Goal: Communication & Community: Answer question/provide support

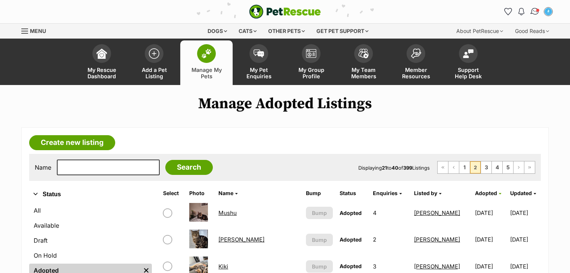
click at [537, 7] on link "Conversations" at bounding box center [534, 11] width 15 height 15
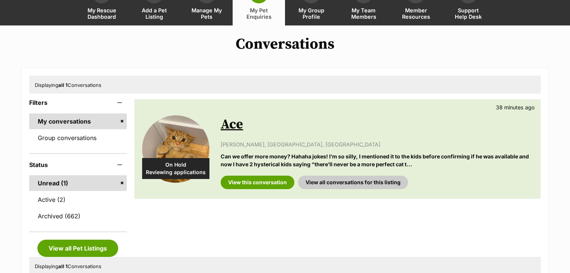
scroll to position [60, 0]
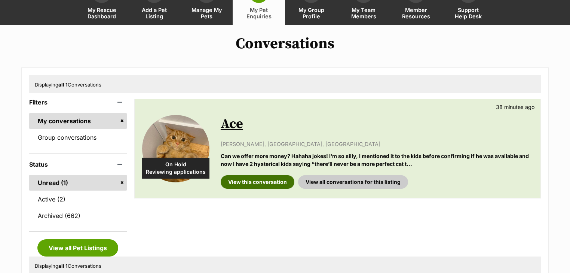
click at [268, 177] on link "View this conversation" at bounding box center [258, 181] width 74 height 13
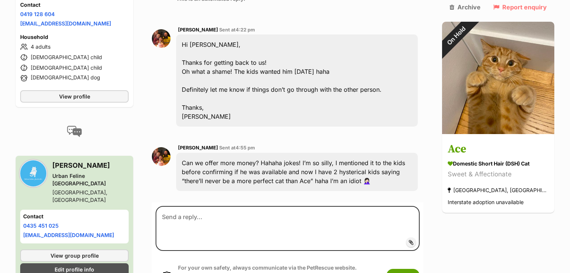
scroll to position [662, 0]
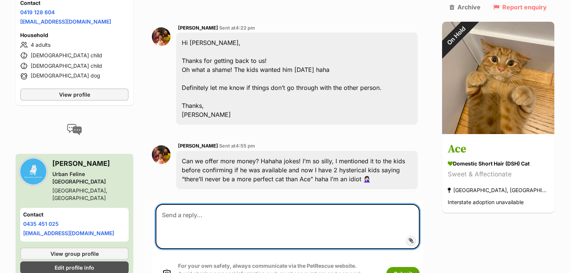
click at [243, 204] on textarea at bounding box center [288, 226] width 264 height 45
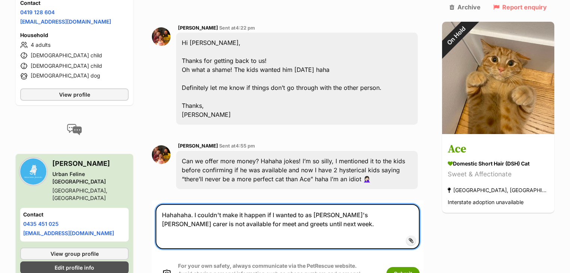
drag, startPoint x: 304, startPoint y: 185, endPoint x: 311, endPoint y: 183, distance: 8.2
click at [304, 204] on textarea "Hahahaha. I couldn't make it happen if I wanted to as Ace's foster carer is not…" at bounding box center [288, 226] width 264 height 45
type textarea "Hahahaha. I couldn't make it happen if I wanted to sorry as Ace's foster carer …"
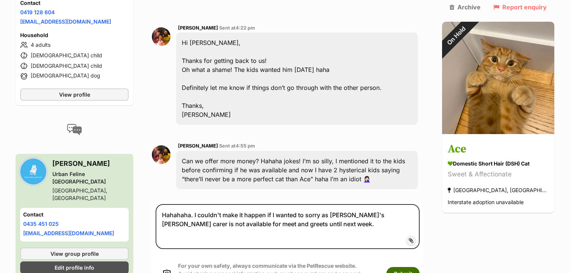
click at [420, 267] on button "Submit" at bounding box center [403, 273] width 33 height 13
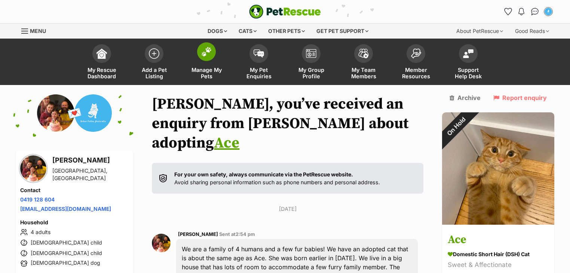
click at [213, 45] on span at bounding box center [206, 51] width 19 height 19
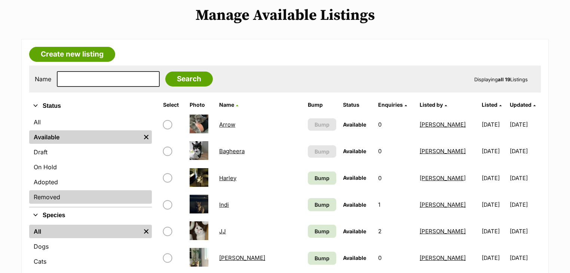
scroll to position [90, 0]
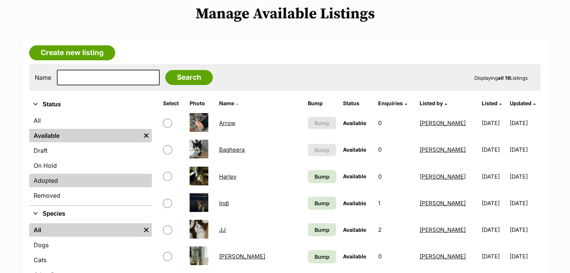
click at [56, 182] on link "Adopted" at bounding box center [90, 180] width 123 height 13
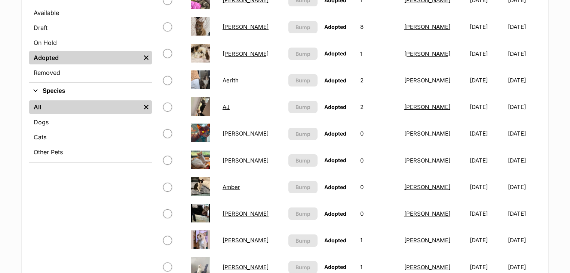
scroll to position [120, 0]
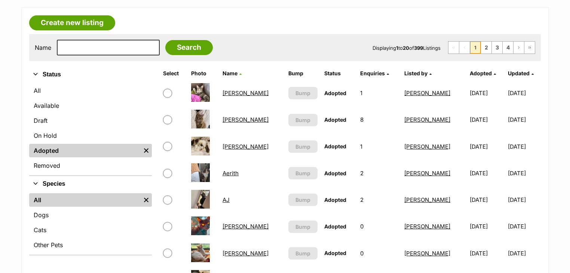
click at [470, 73] on span "Adopted" at bounding box center [481, 73] width 22 height 6
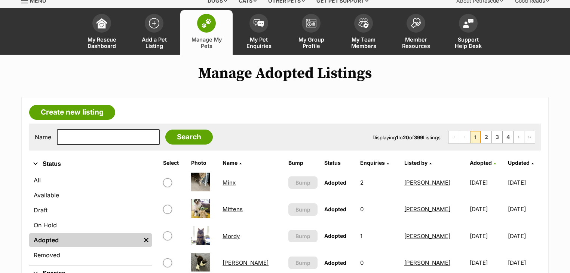
scroll to position [60, 0]
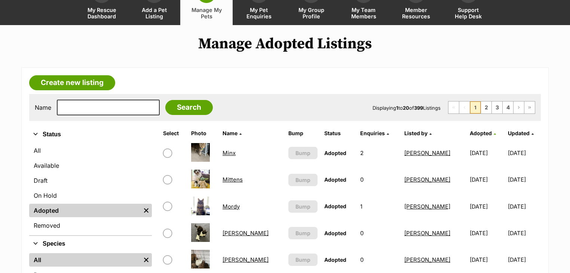
click at [470, 130] on span "Adopted" at bounding box center [481, 133] width 22 height 6
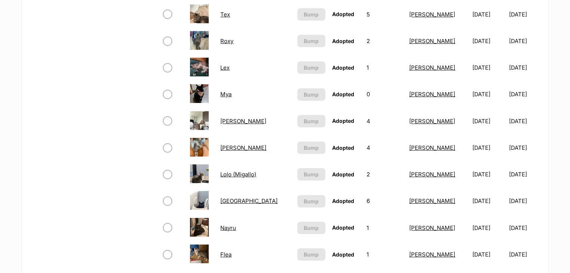
scroll to position [569, 0]
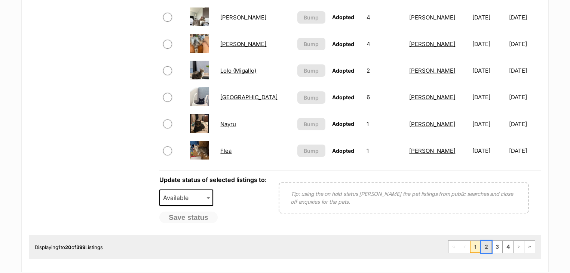
click at [484, 243] on link "2" at bounding box center [486, 247] width 10 height 12
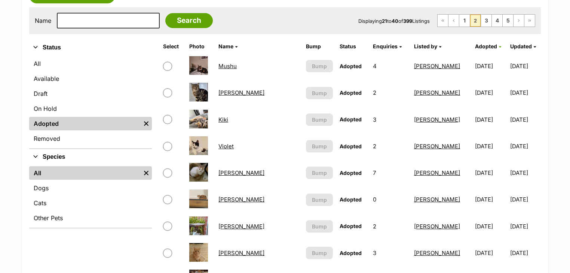
scroll to position [150, 0]
